Goal: Information Seeking & Learning: Learn about a topic

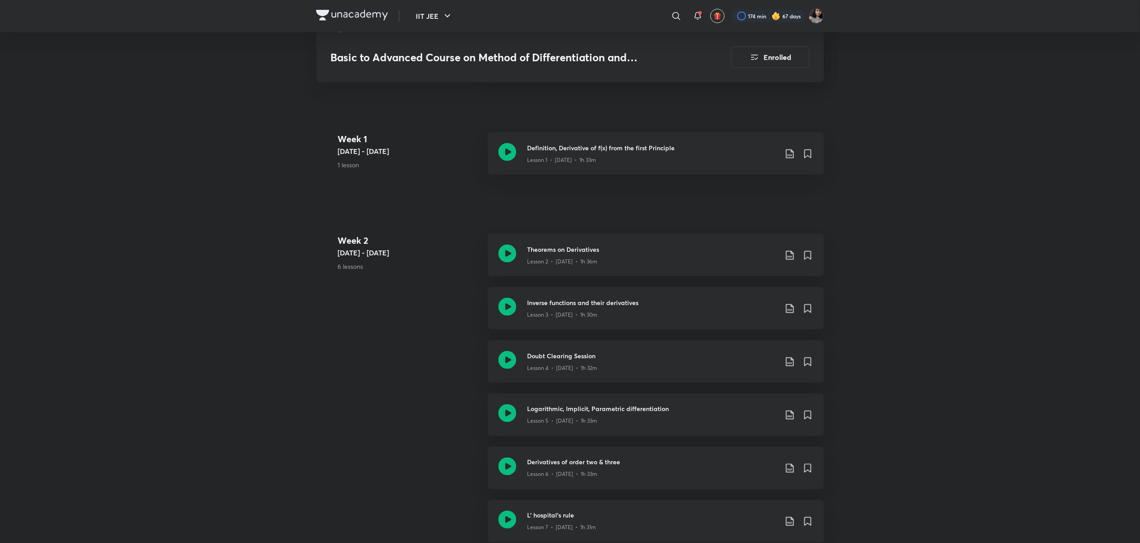
scroll to position [476, 0]
click at [504, 359] on icon at bounding box center [508, 359] width 18 height 18
